Goal: Navigation & Orientation: Find specific page/section

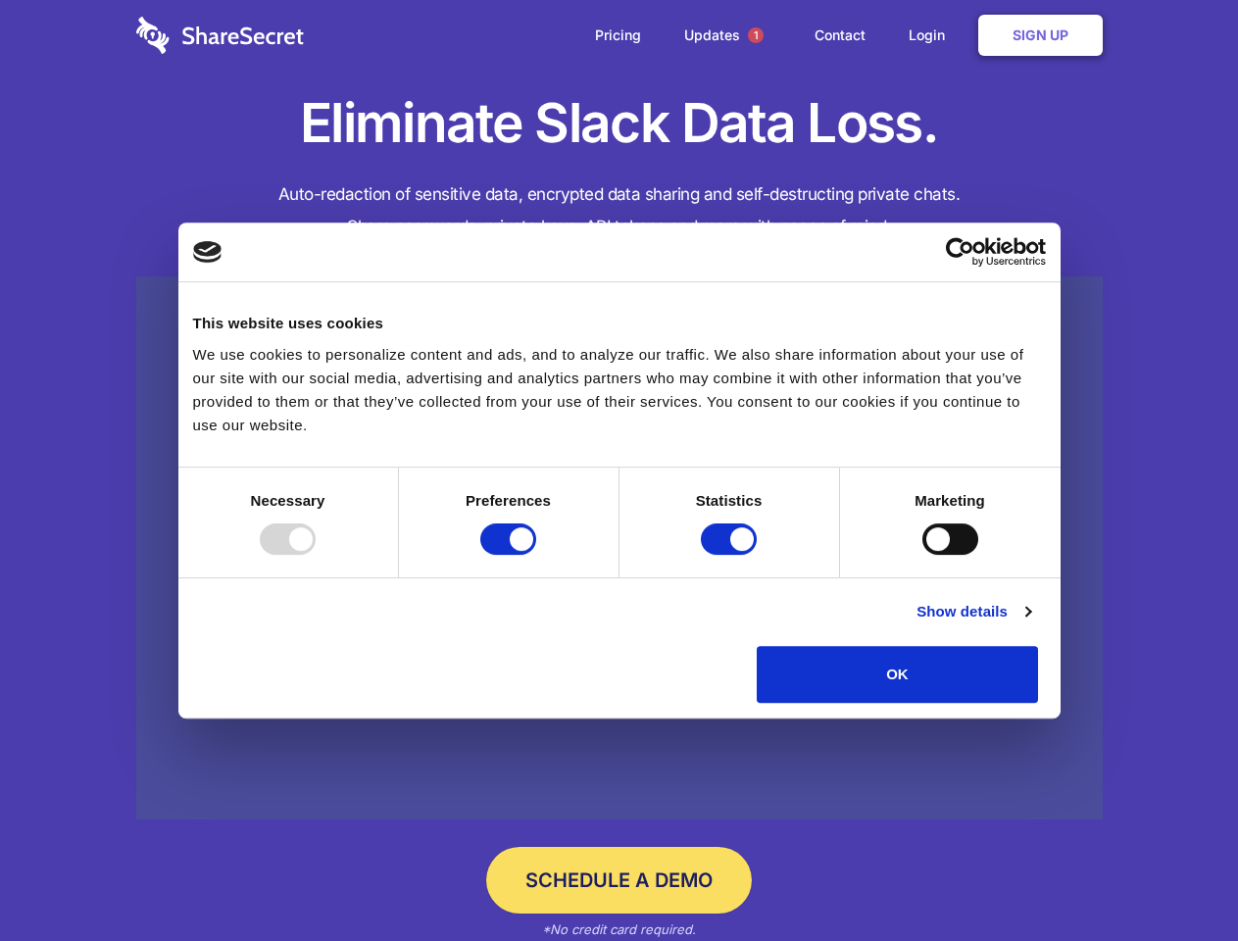
click at [316, 555] on div at bounding box center [288, 538] width 56 height 31
click at [536, 555] on input "Preferences" at bounding box center [508, 538] width 56 height 31
checkbox input "false"
click at [731, 555] on input "Statistics" at bounding box center [729, 538] width 56 height 31
checkbox input "false"
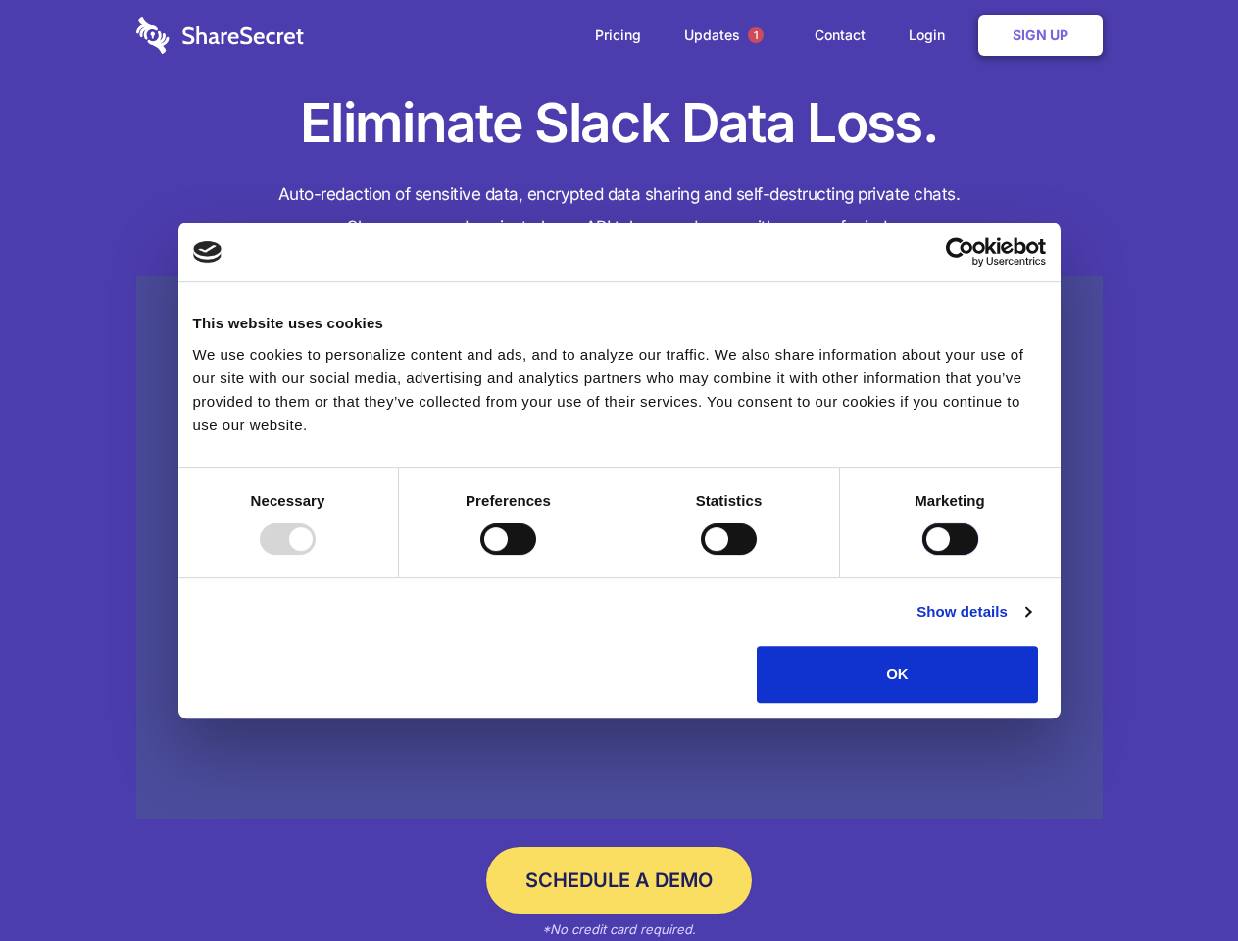
click at [922, 555] on input "Marketing" at bounding box center [950, 538] width 56 height 31
checkbox input "true"
click at [1030, 623] on link "Show details" at bounding box center [973, 612] width 114 height 24
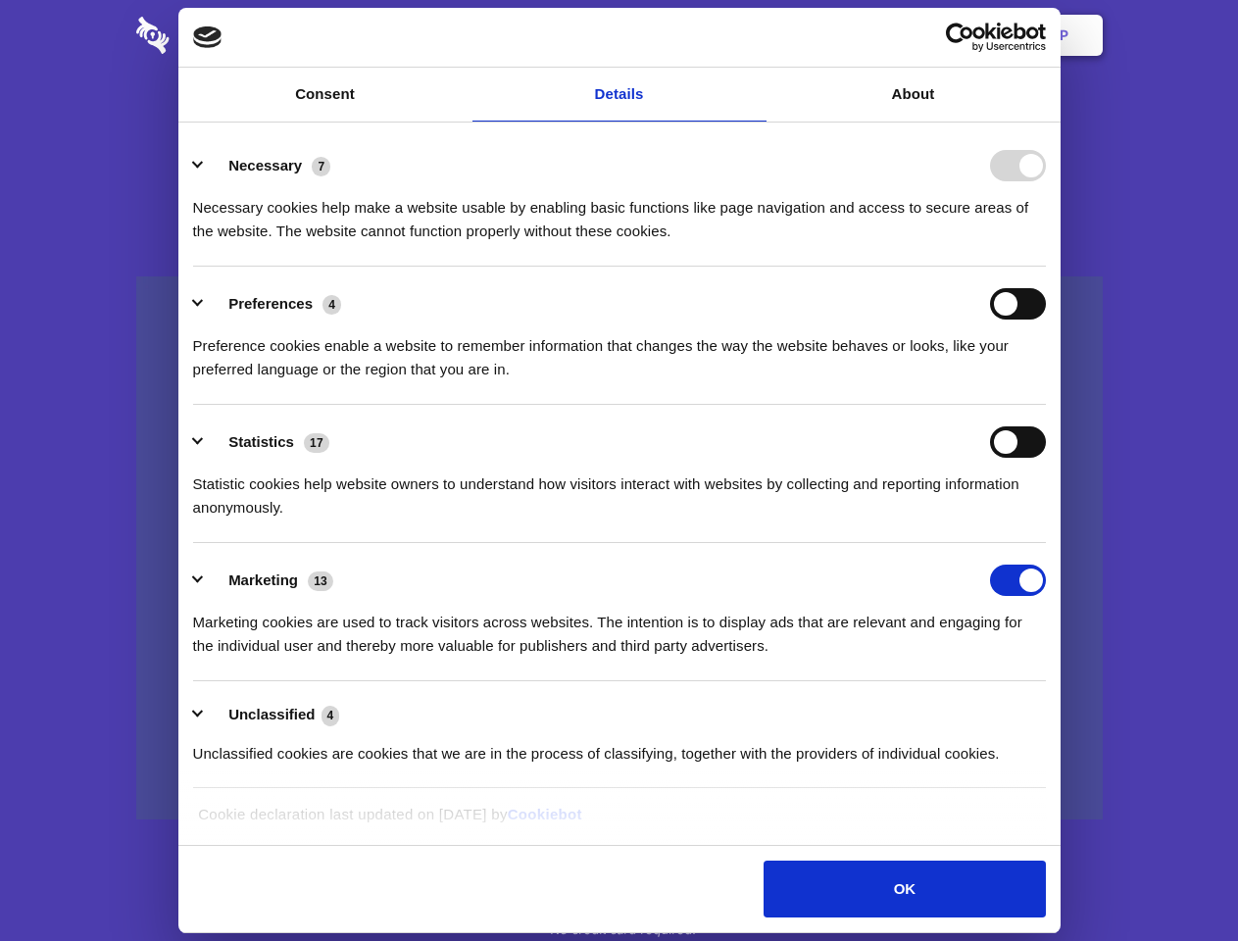
click at [1055, 710] on div "Details Necessary 7 Necessary cookies help make a website usable by enabling ba…" at bounding box center [618, 484] width 871 height 712
click at [755, 35] on span "1" at bounding box center [756, 35] width 16 height 16
